Goal: Task Accomplishment & Management: Manage account settings

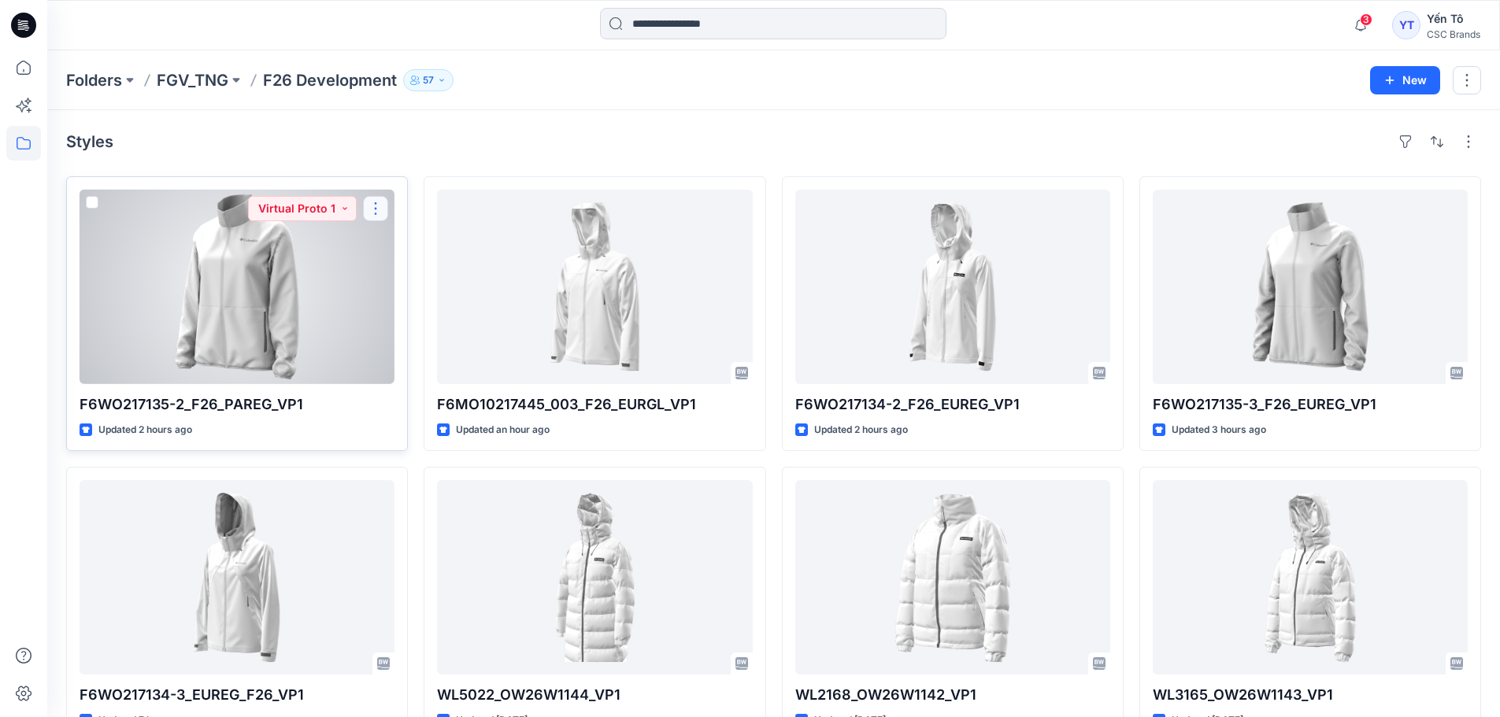
click at [376, 209] on button "button" at bounding box center [375, 208] width 25 height 25
click at [407, 243] on p "Edit" at bounding box center [405, 245] width 20 height 17
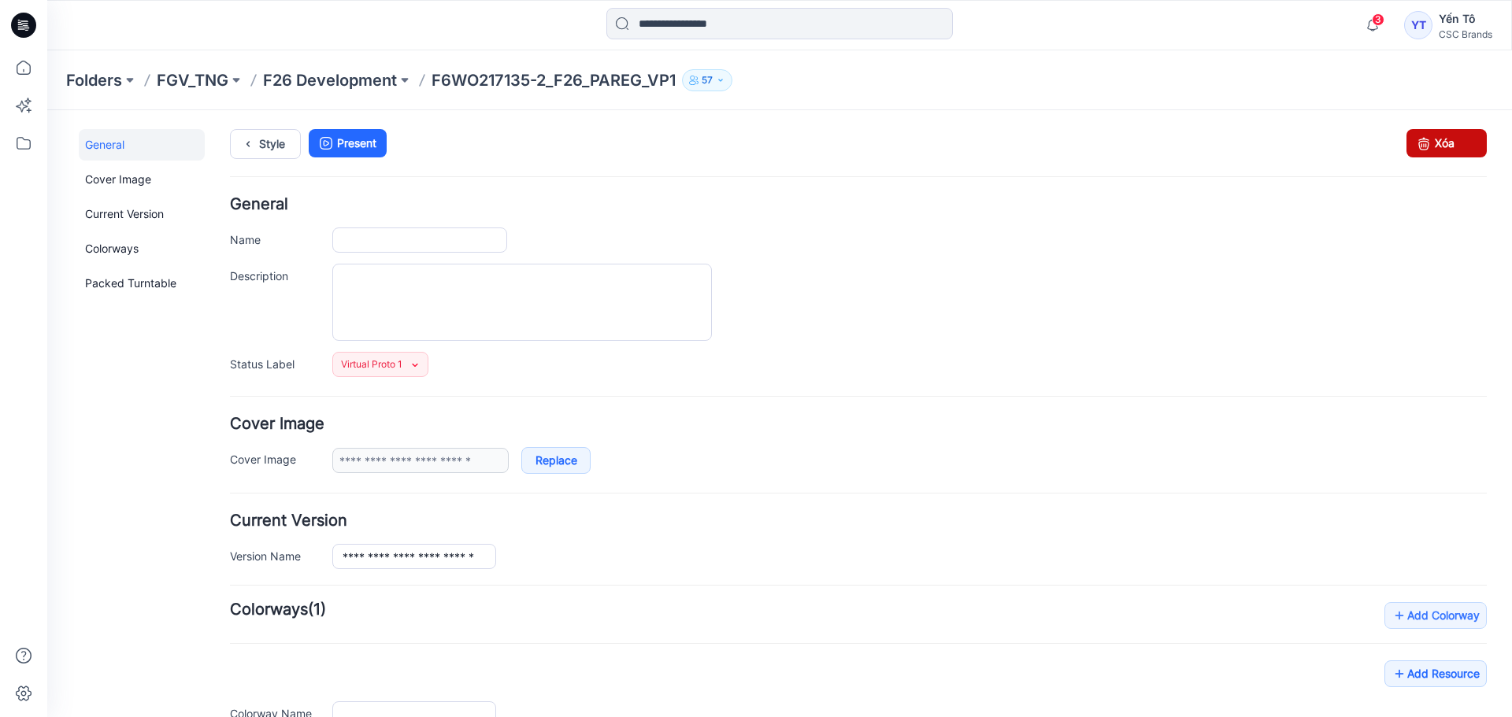
type input "**********"
drag, startPoint x: 1428, startPoint y: 143, endPoint x: 892, endPoint y: 183, distance: 537.0
click at [1428, 143] on link "Xóa" at bounding box center [1446, 143] width 80 height 28
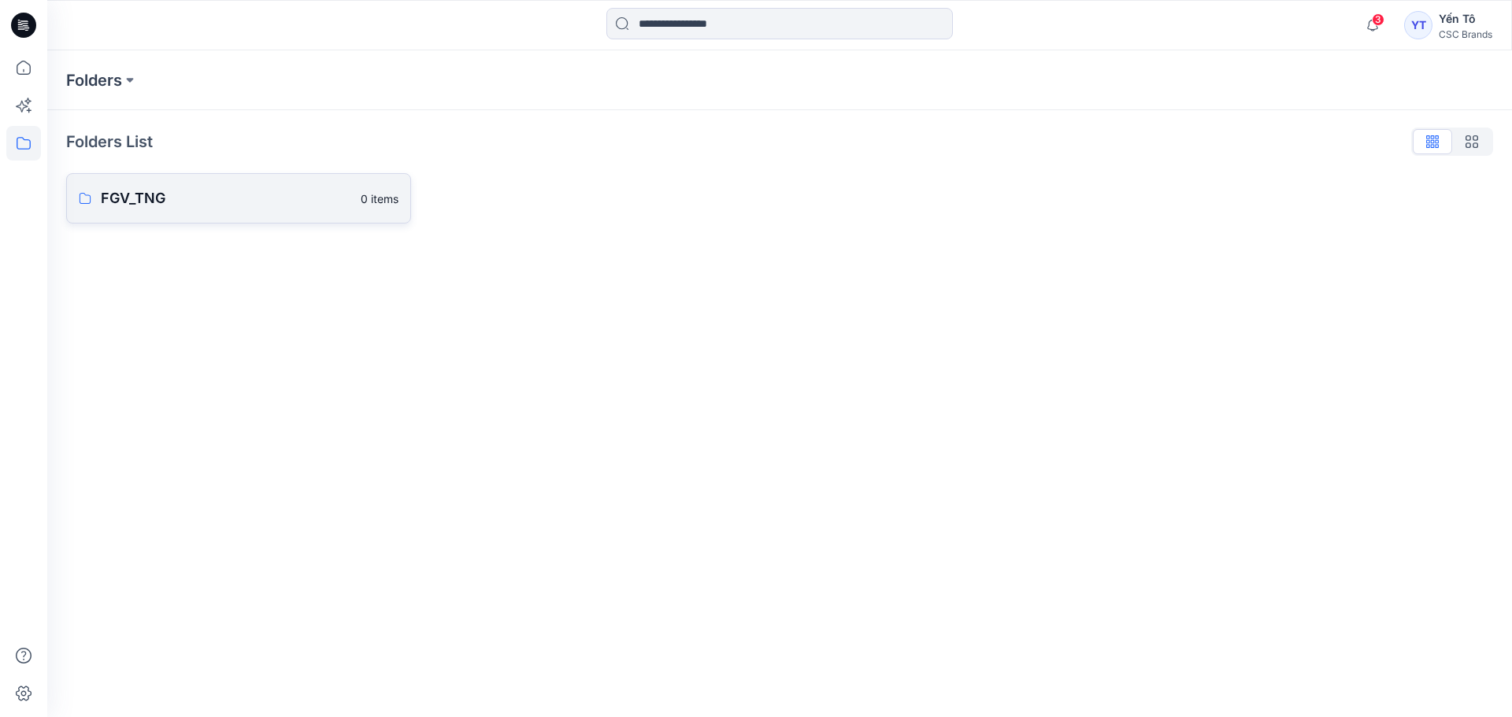
click at [159, 192] on p "FGV_TNG" at bounding box center [226, 198] width 250 height 22
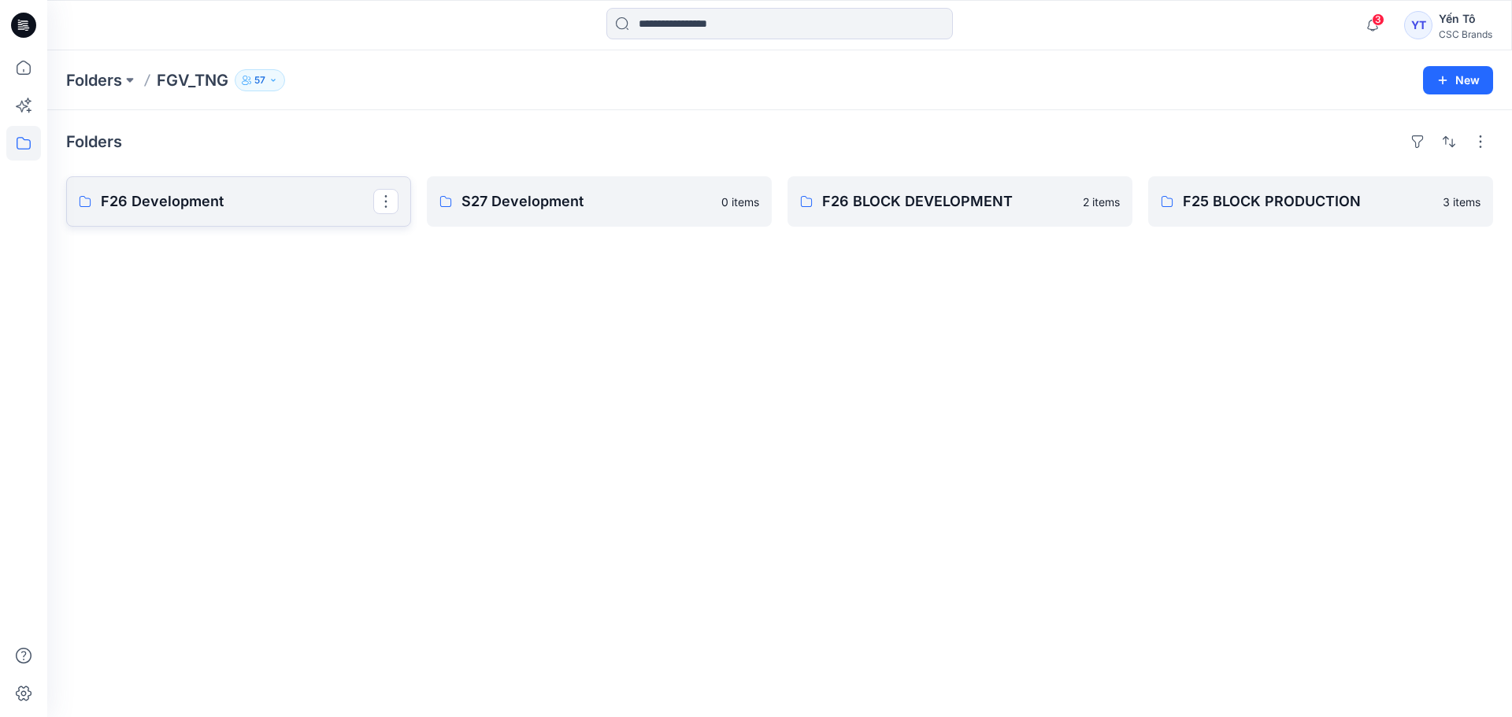
click at [243, 205] on p "F26 Development" at bounding box center [237, 202] width 272 height 22
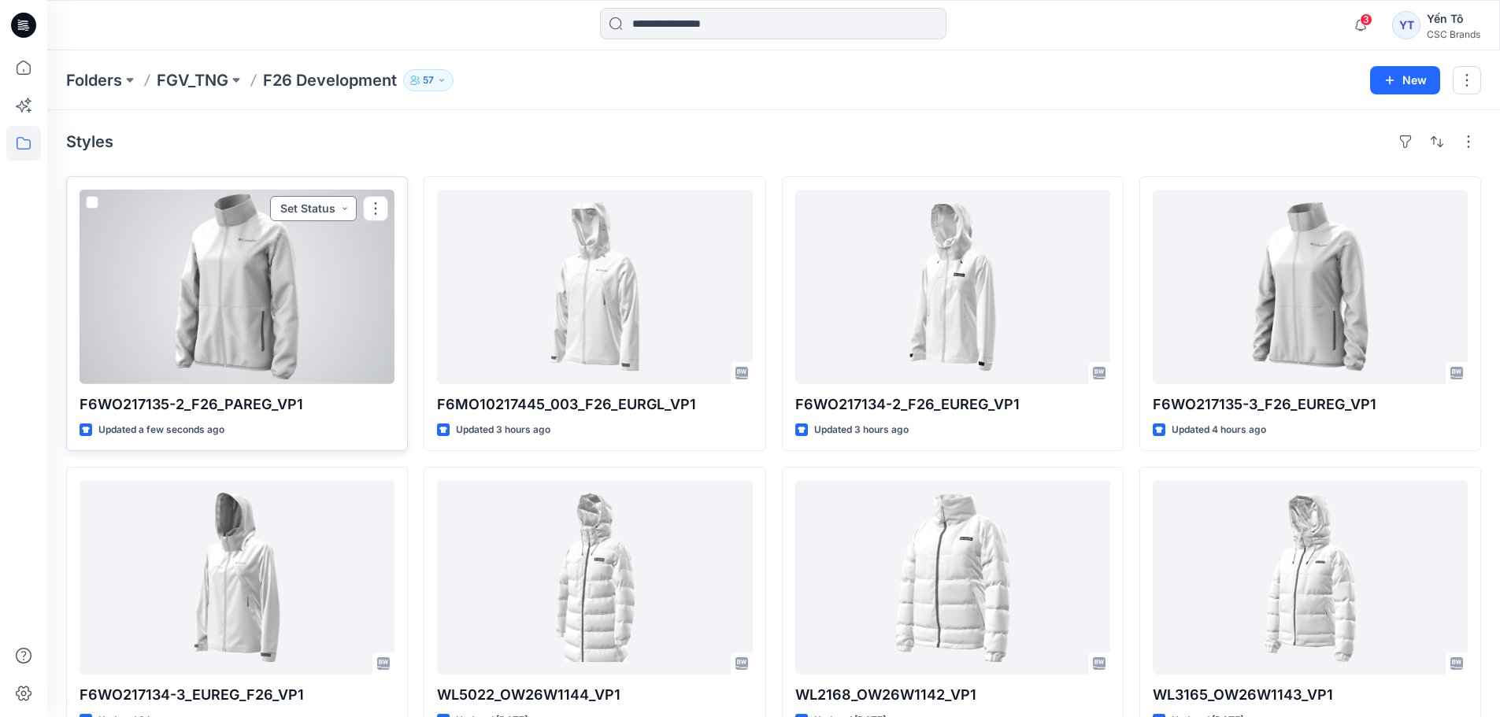
click at [342, 208] on button "Set Status" at bounding box center [313, 208] width 87 height 25
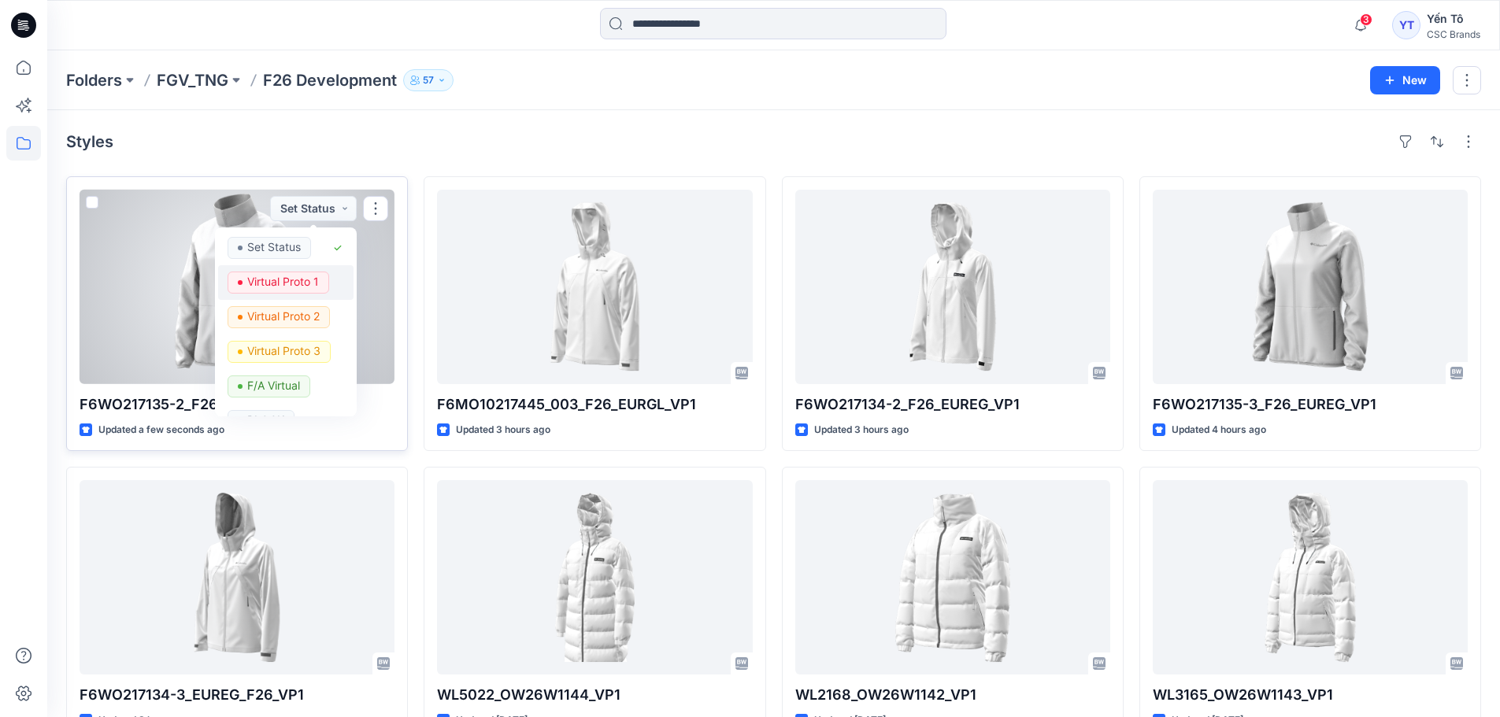
click at [302, 276] on p "Virtual Proto 1" at bounding box center [283, 282] width 72 height 20
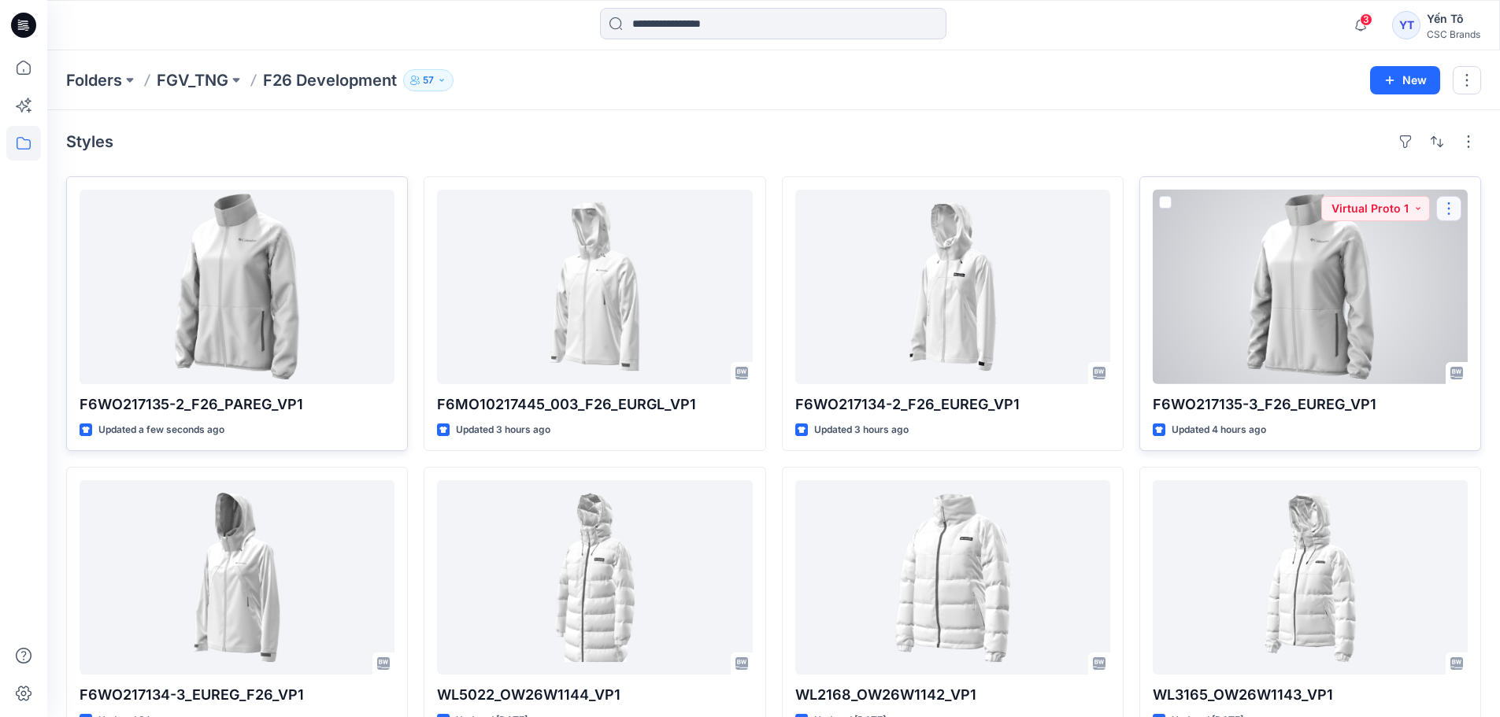
click at [1451, 210] on button "button" at bounding box center [1448, 208] width 25 height 25
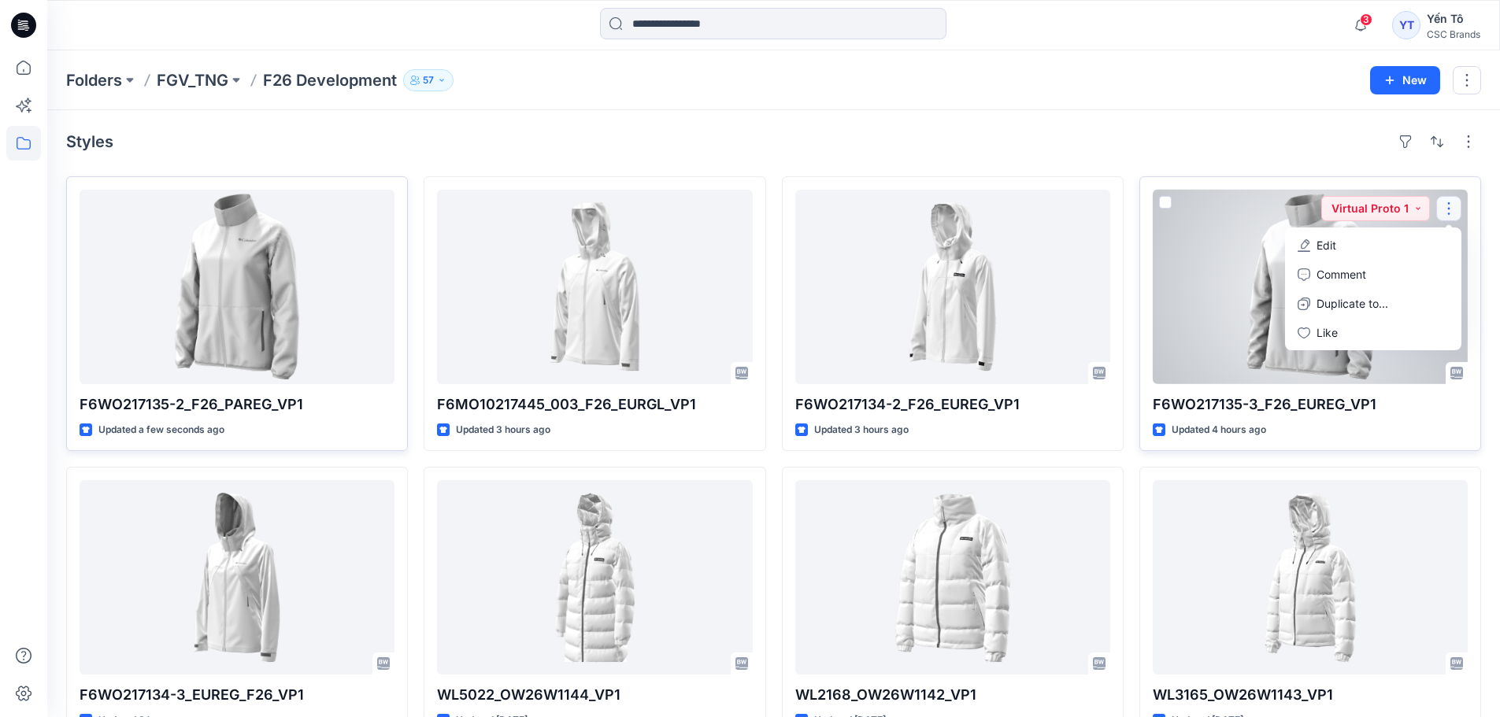
click at [1378, 248] on button "Edit" at bounding box center [1373, 245] width 170 height 29
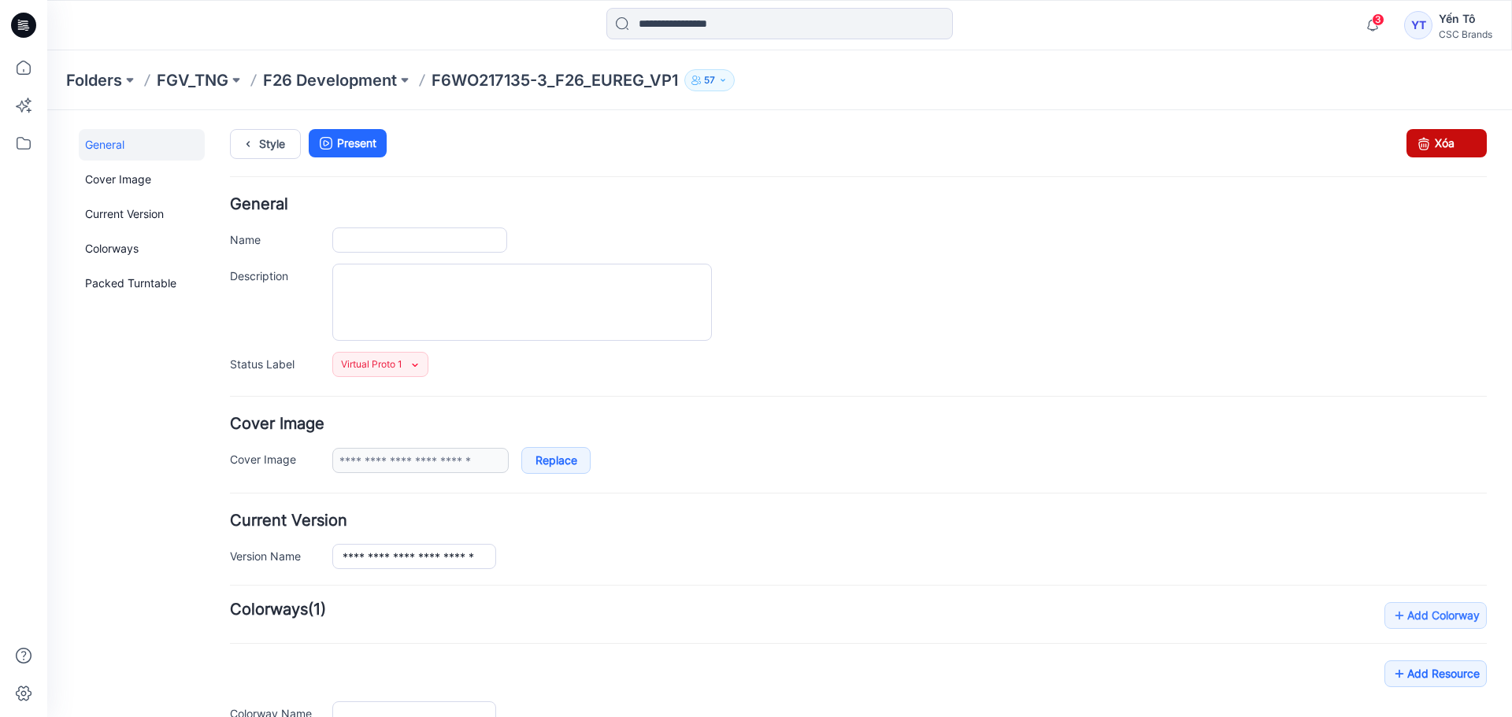
type input "**********"
drag, startPoint x: 1444, startPoint y: 135, endPoint x: 875, endPoint y: 180, distance: 571.2
click at [1444, 135] on link "Xóa" at bounding box center [1446, 143] width 80 height 28
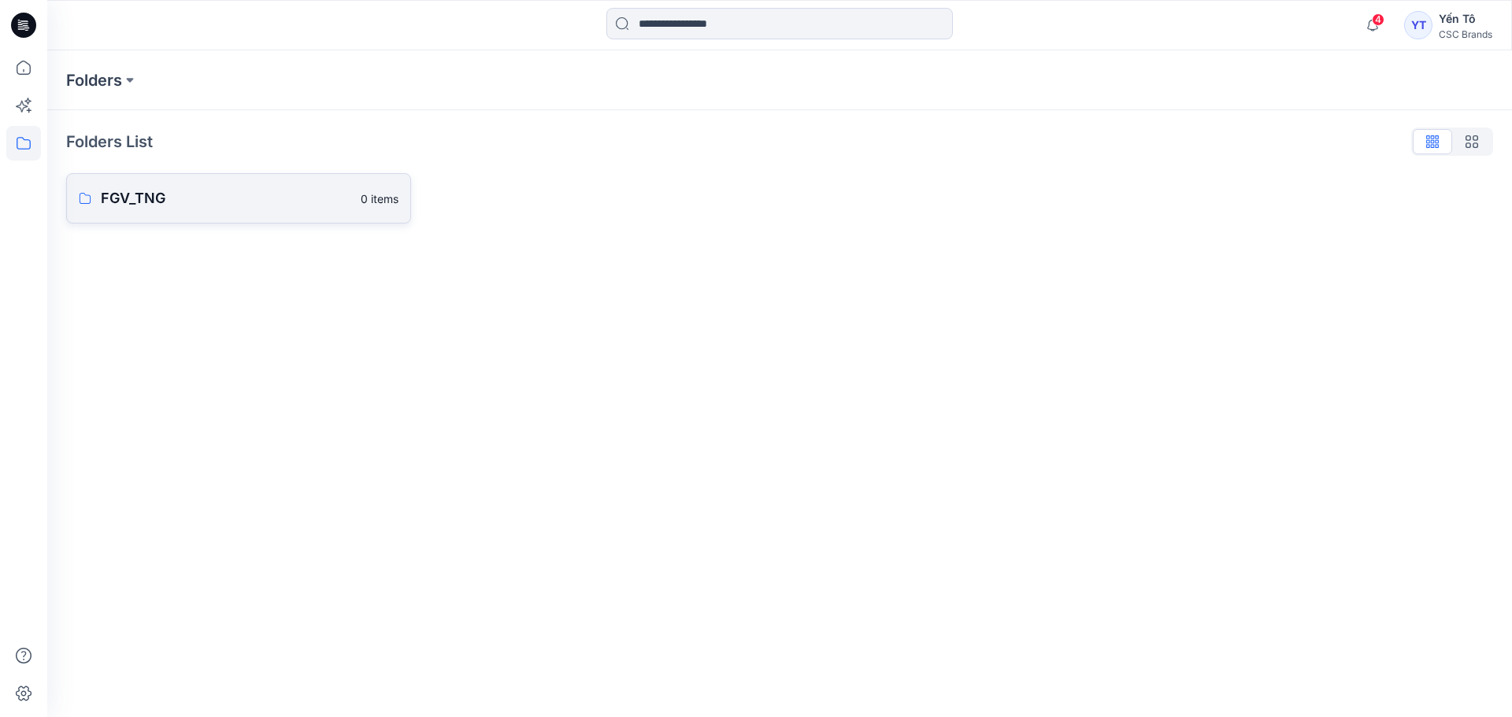
click at [216, 207] on p "FGV_TNG" at bounding box center [226, 198] width 250 height 22
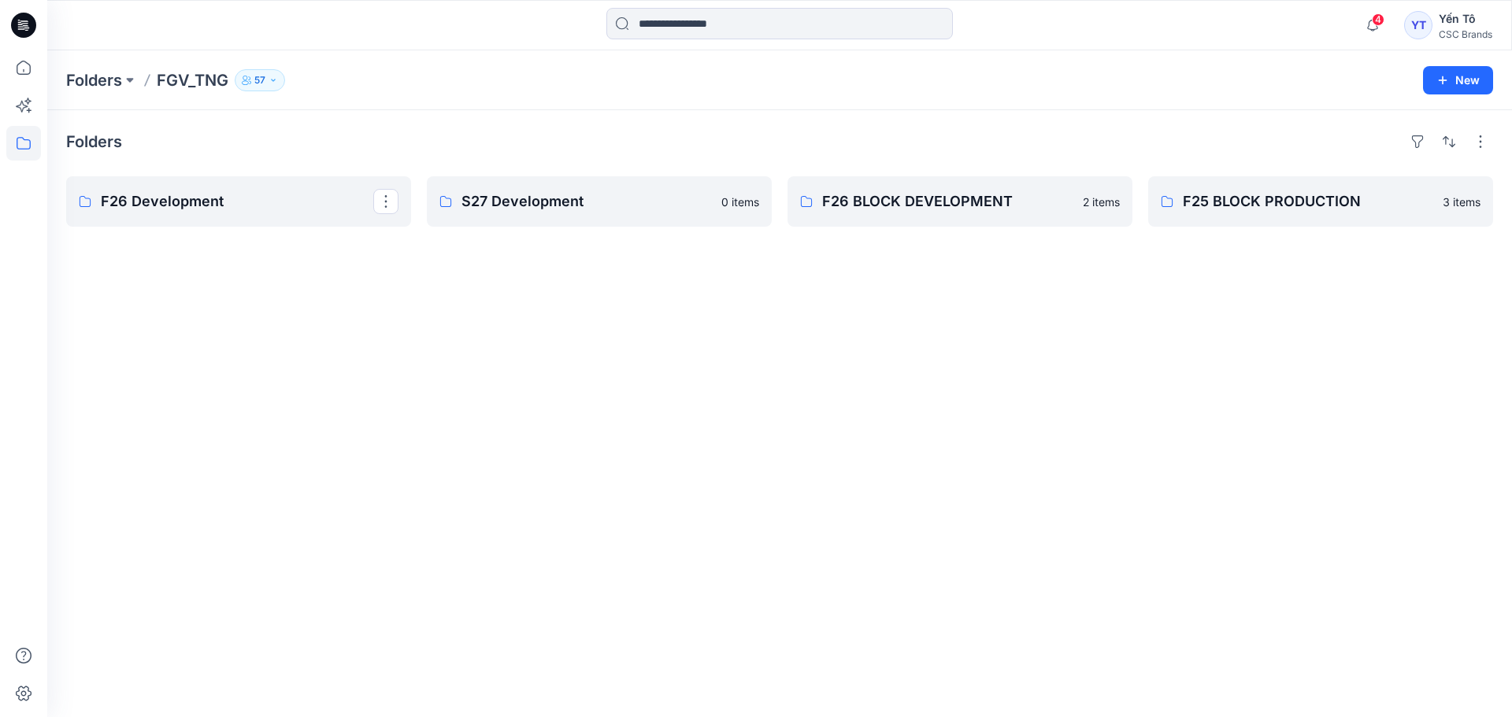
click at [216, 207] on p "F26 Development" at bounding box center [237, 202] width 272 height 22
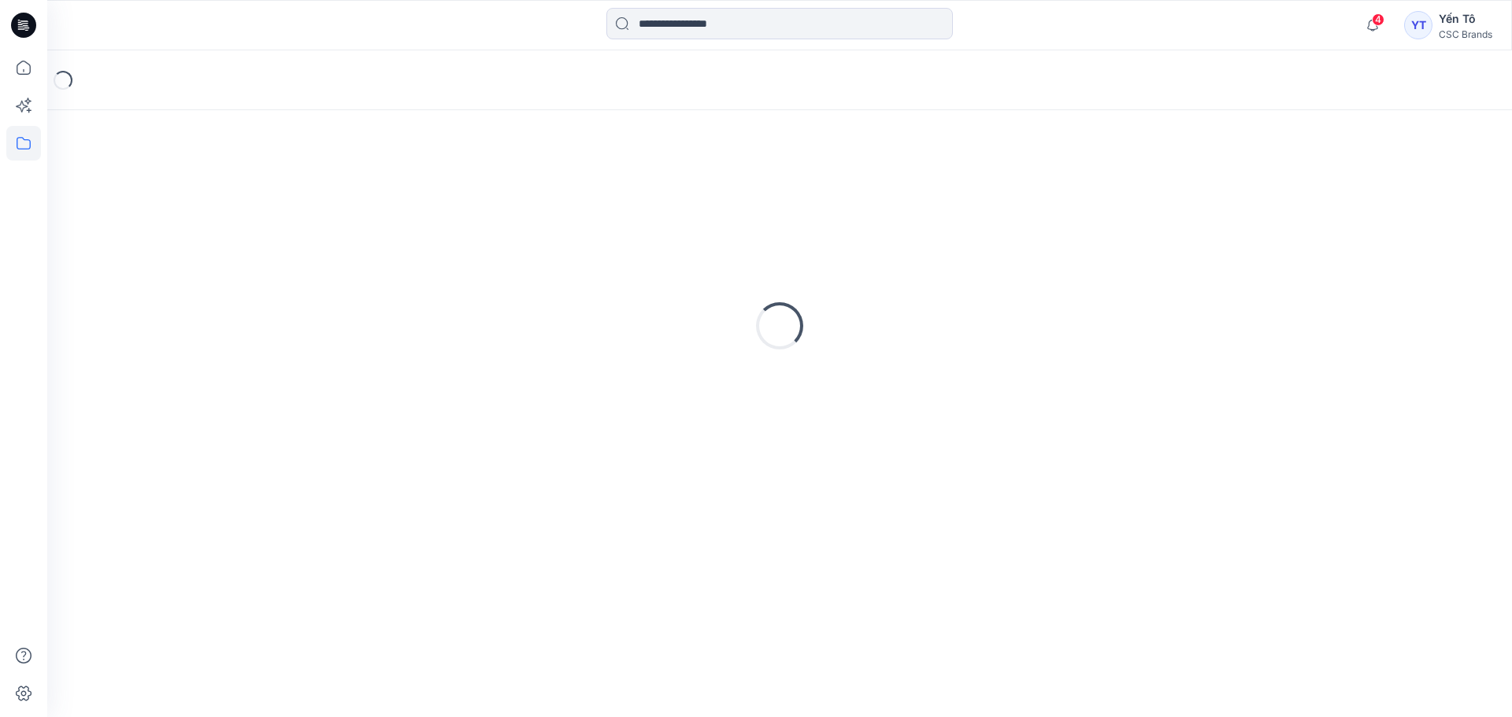
click at [216, 207] on div "Loading..." at bounding box center [779, 326] width 1427 height 394
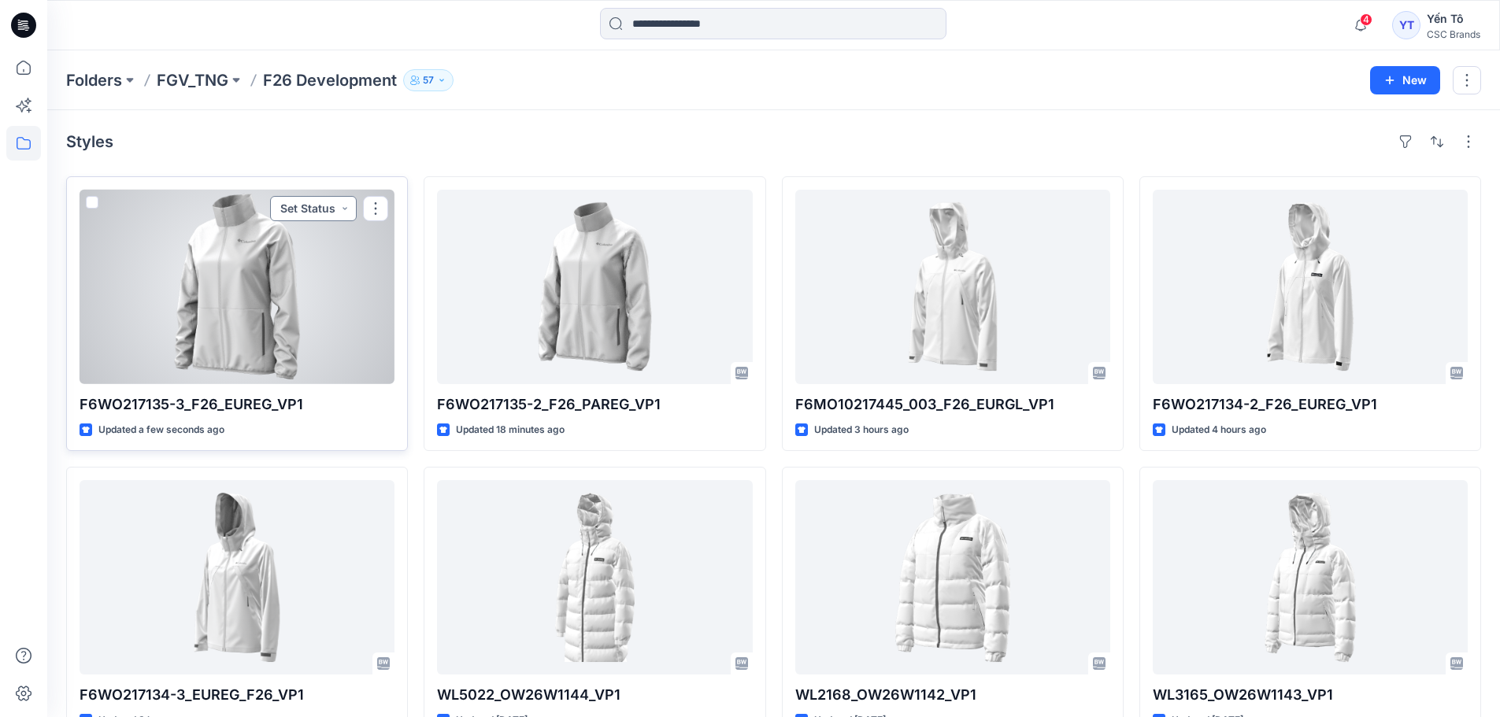
click at [347, 203] on button "Set Status" at bounding box center [313, 208] width 87 height 25
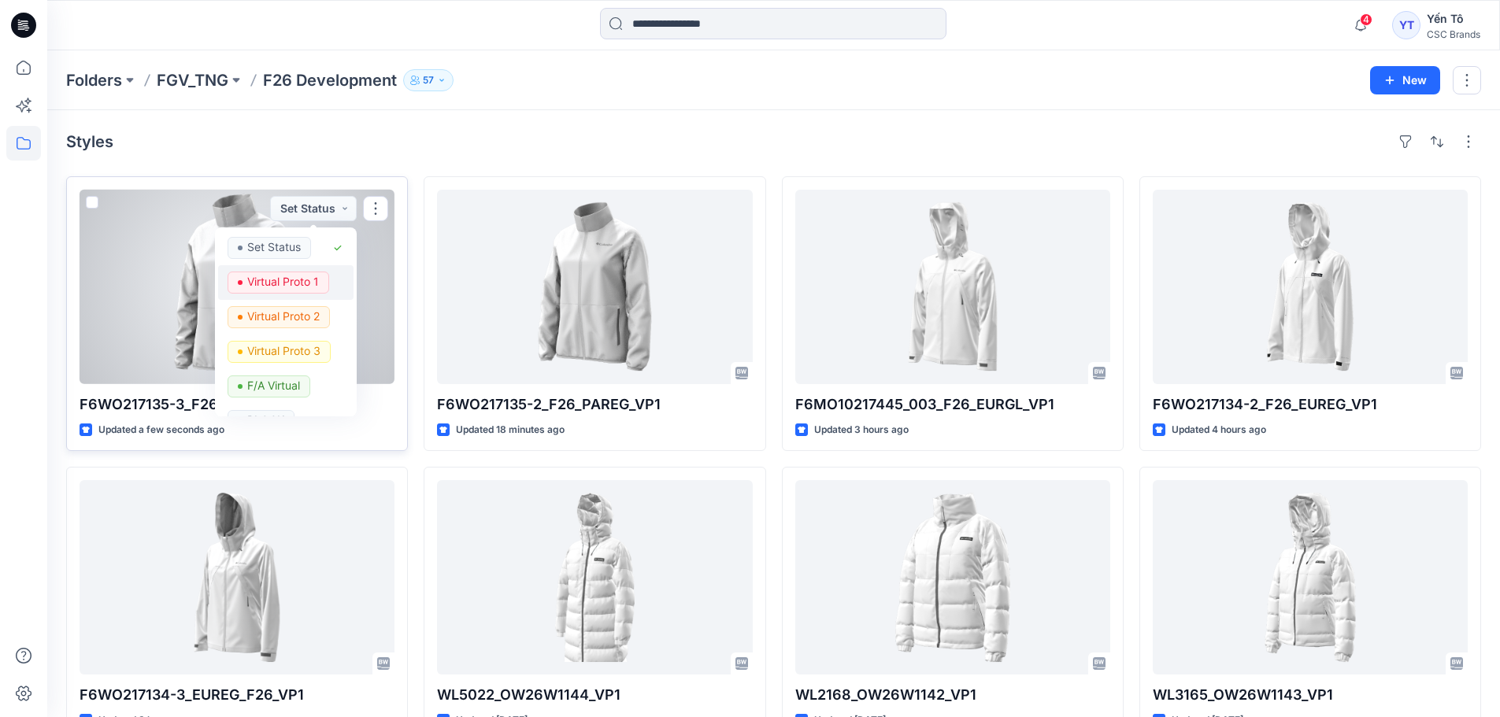
click at [288, 279] on p "Virtual Proto 1" at bounding box center [283, 282] width 72 height 20
